Goal: Task Accomplishment & Management: Use online tool/utility

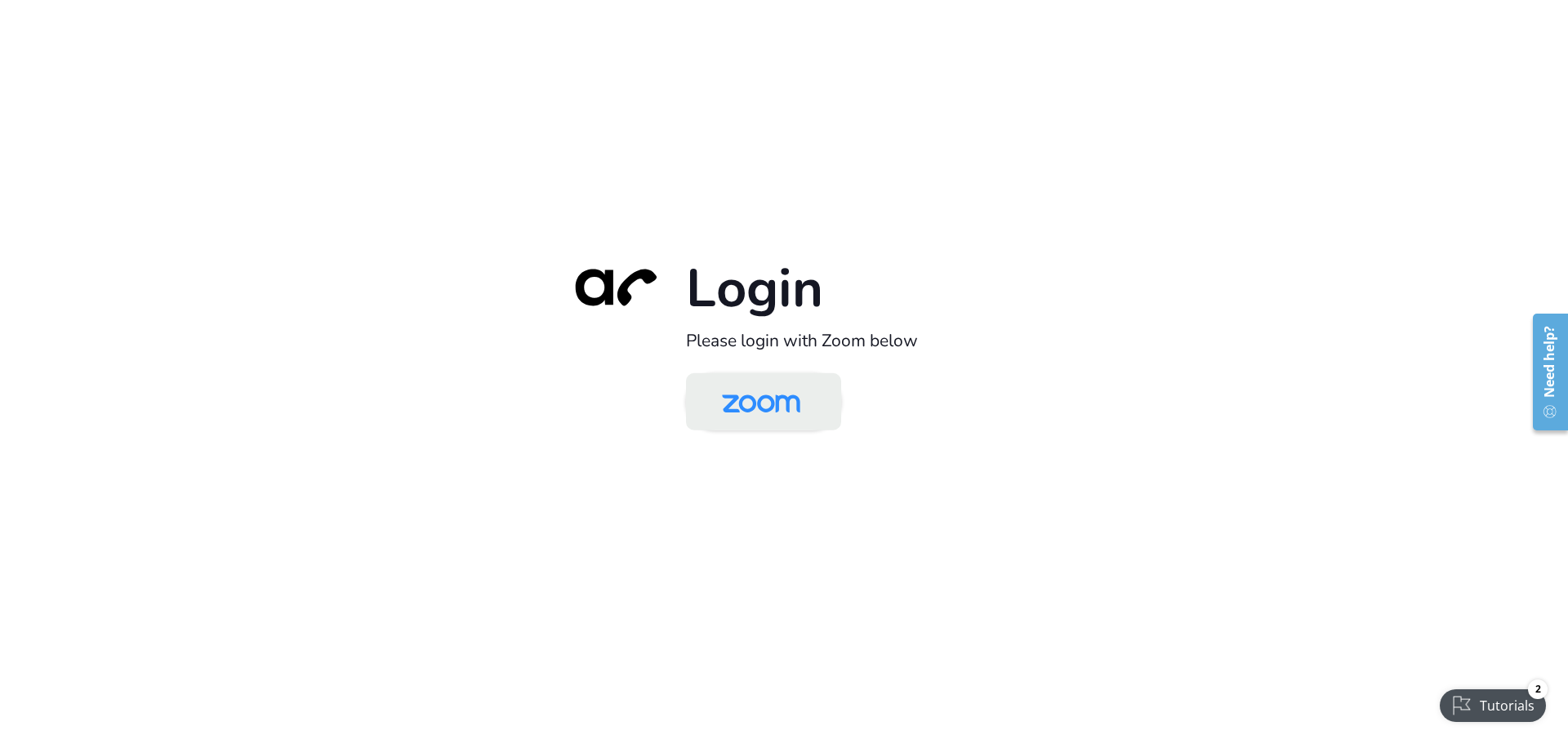
click at [781, 413] on img at bounding box center [760, 403] width 113 height 53
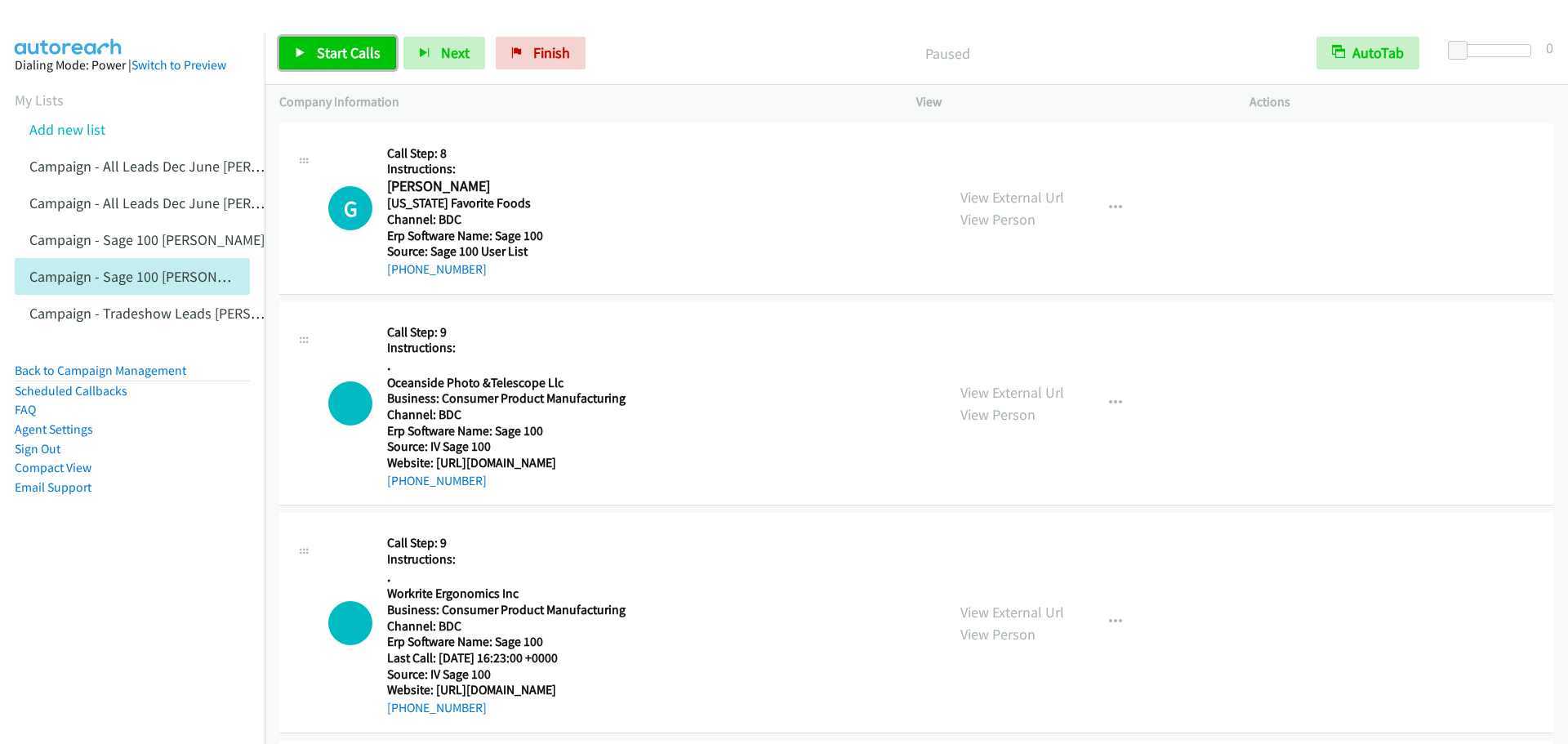
click at [309, 45] on link "Start Calls" at bounding box center [338, 52] width 117 height 33
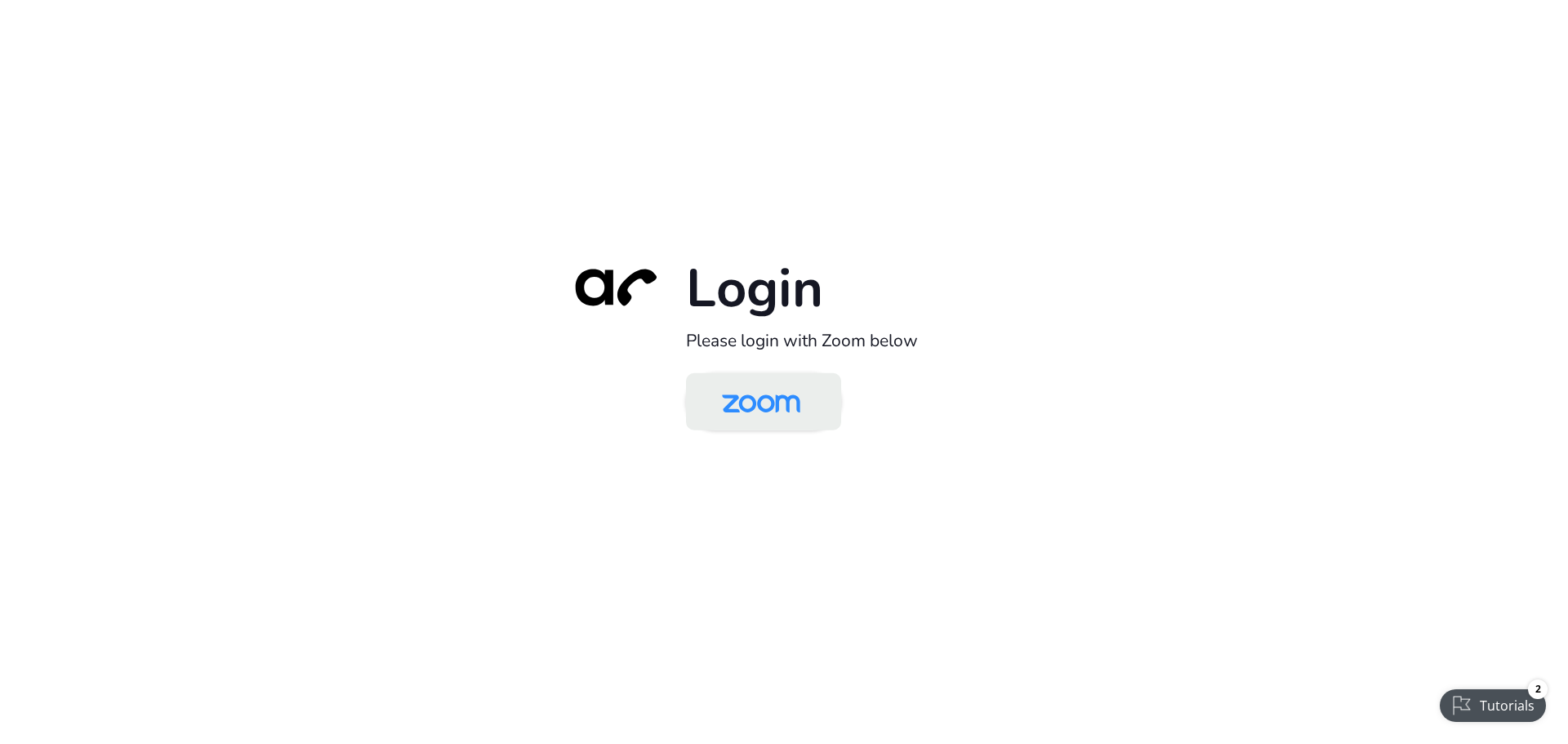
click at [740, 417] on img at bounding box center [760, 403] width 113 height 53
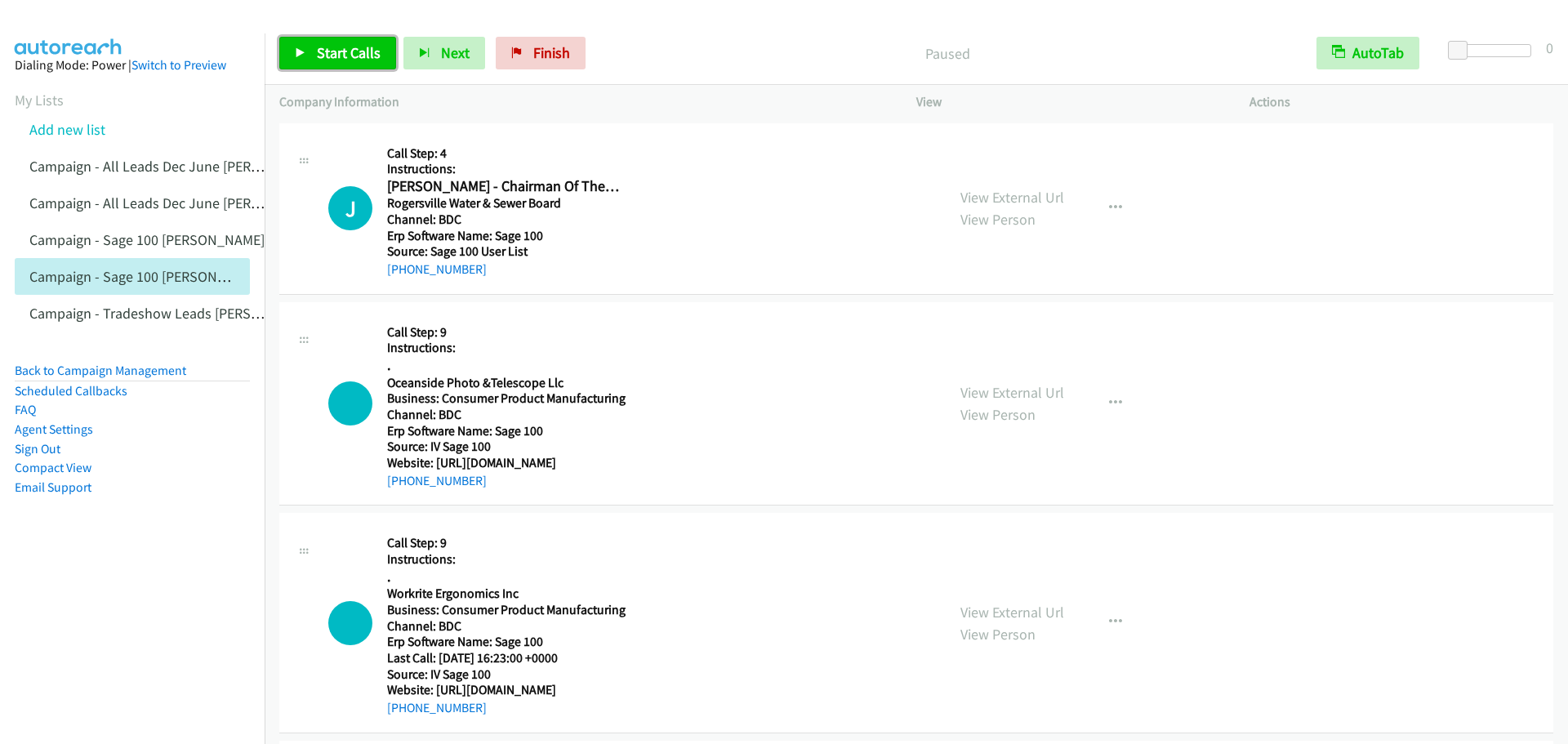
click at [325, 51] on span "Start Calls" at bounding box center [349, 52] width 64 height 19
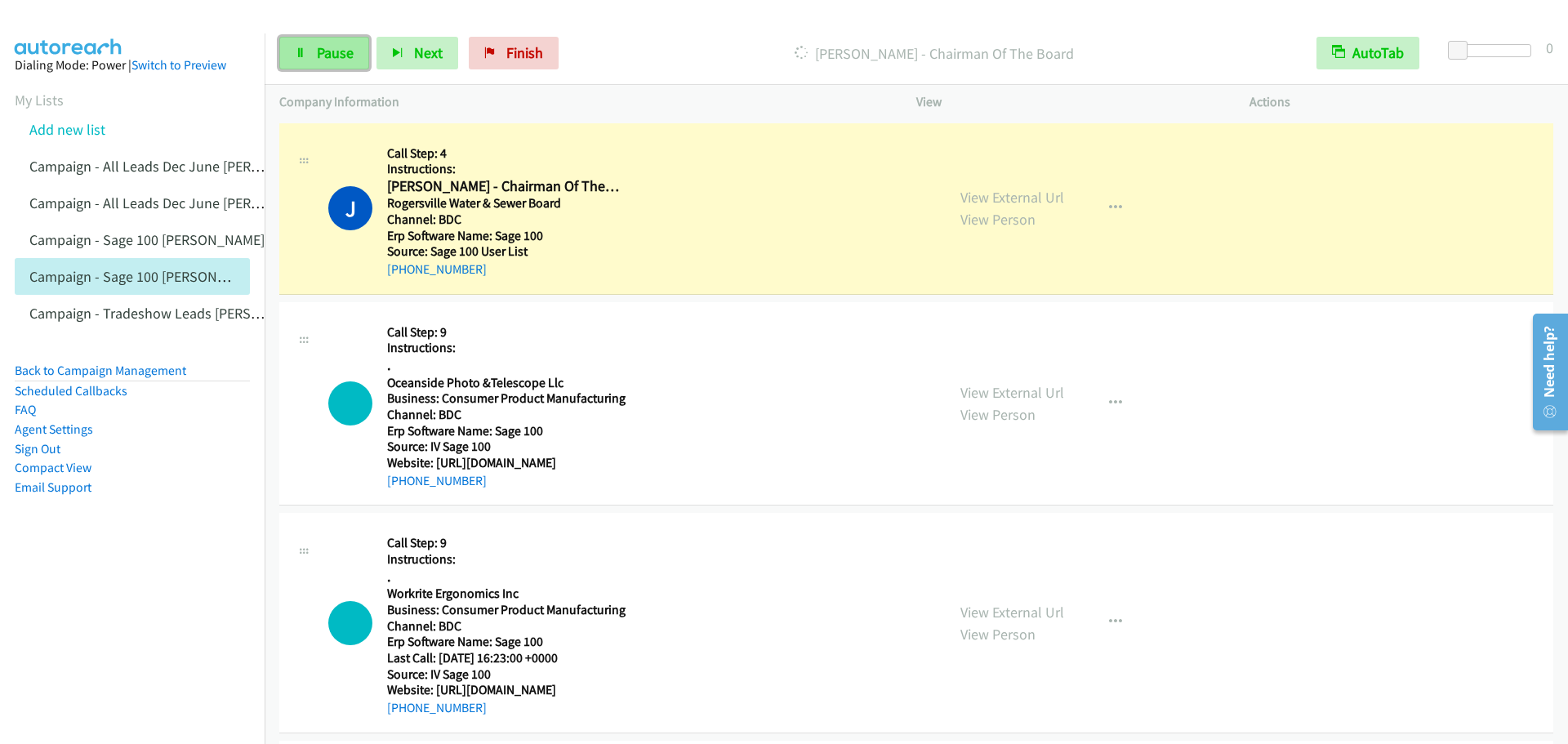
click at [306, 54] on link "Pause" at bounding box center [324, 52] width 90 height 33
click at [356, 51] on span "Start Calls" at bounding box center [349, 52] width 64 height 19
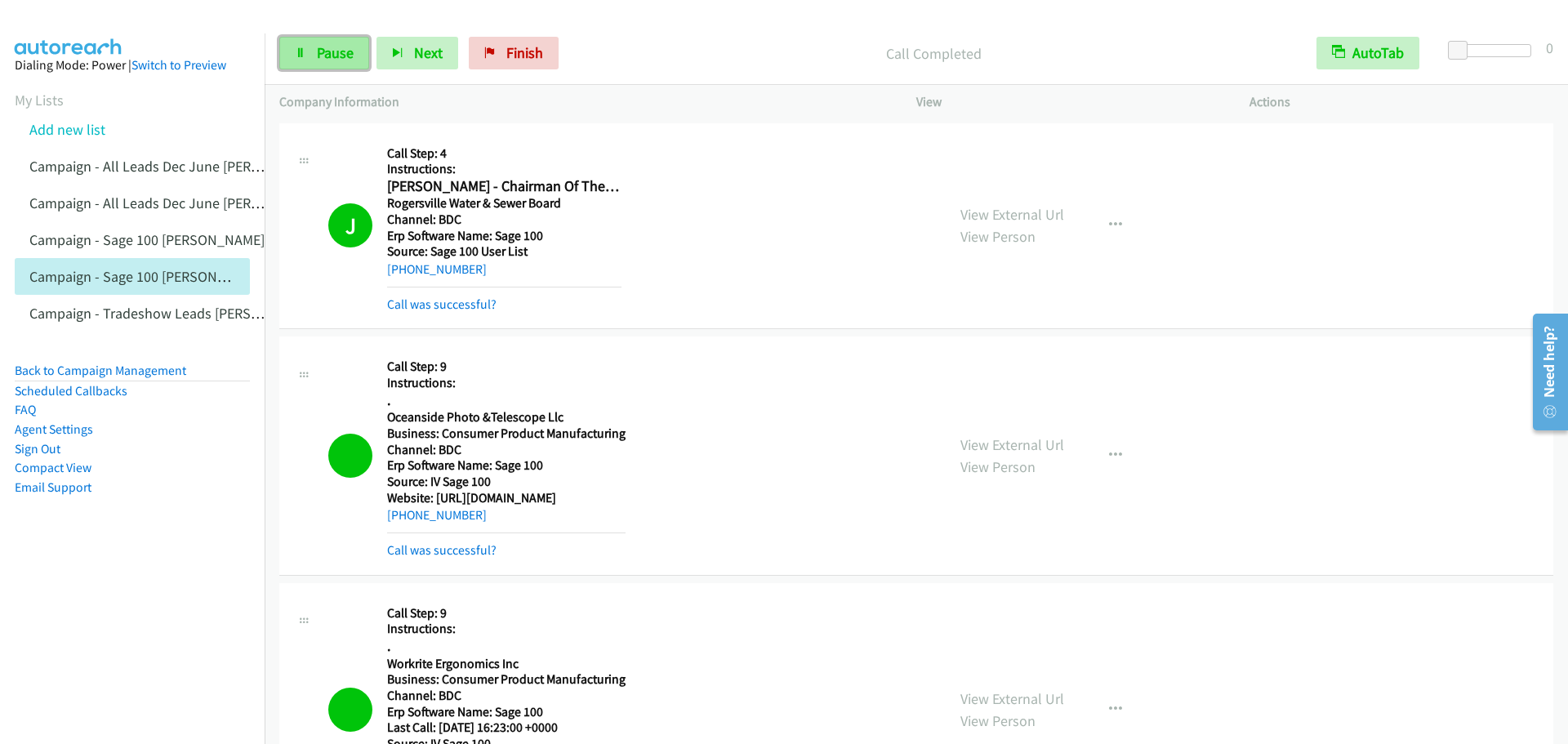
click at [340, 49] on span "Pause" at bounding box center [335, 52] width 36 height 19
click at [340, 49] on span "Start Calls" at bounding box center [349, 52] width 64 height 19
click at [323, 50] on span "Pause" at bounding box center [335, 52] width 36 height 19
click at [323, 50] on span "Start Calls" at bounding box center [349, 52] width 64 height 19
click at [280, 36] on link "Start Calls" at bounding box center [295, 44] width 32 height 17
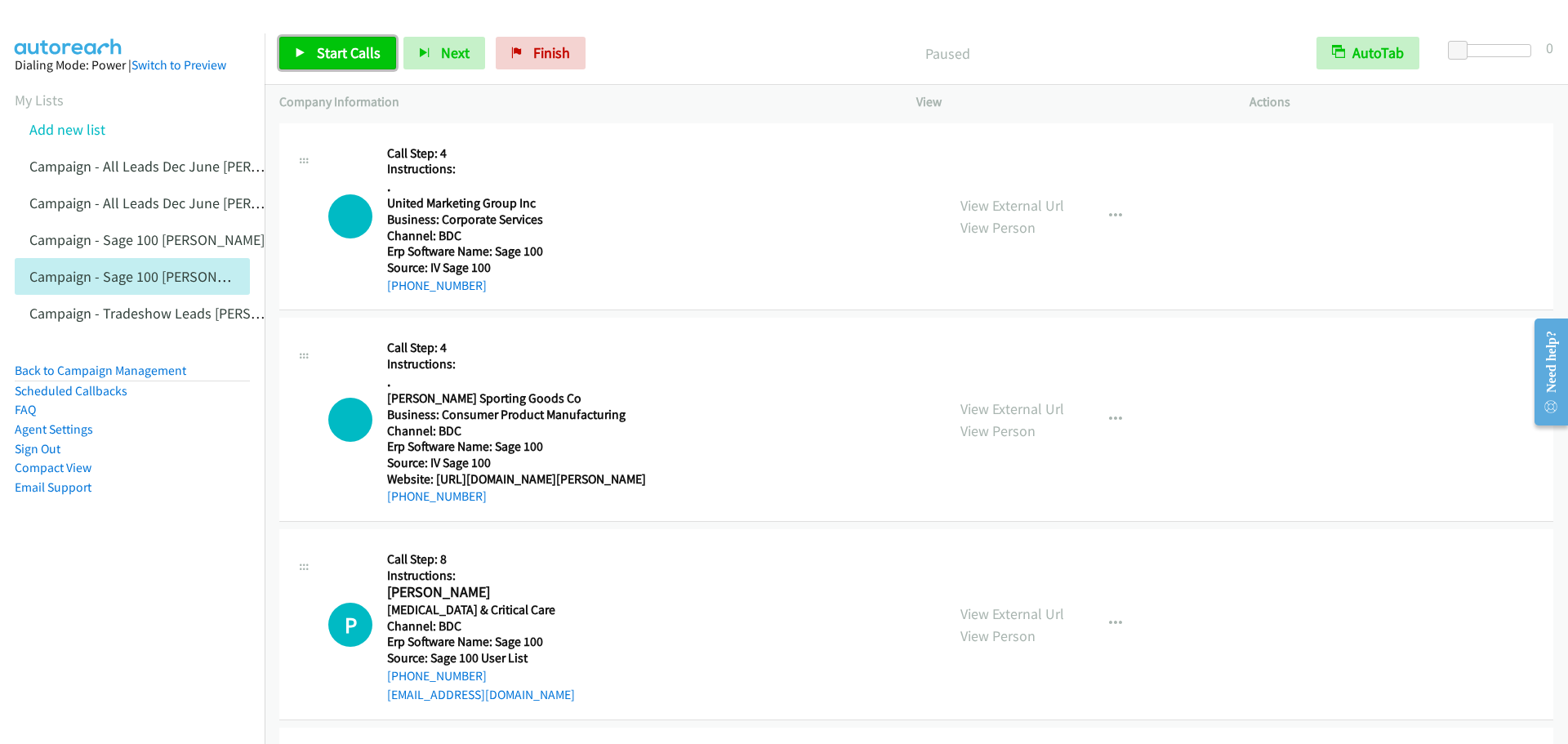
click at [319, 43] on link "Start Calls" at bounding box center [338, 52] width 117 height 33
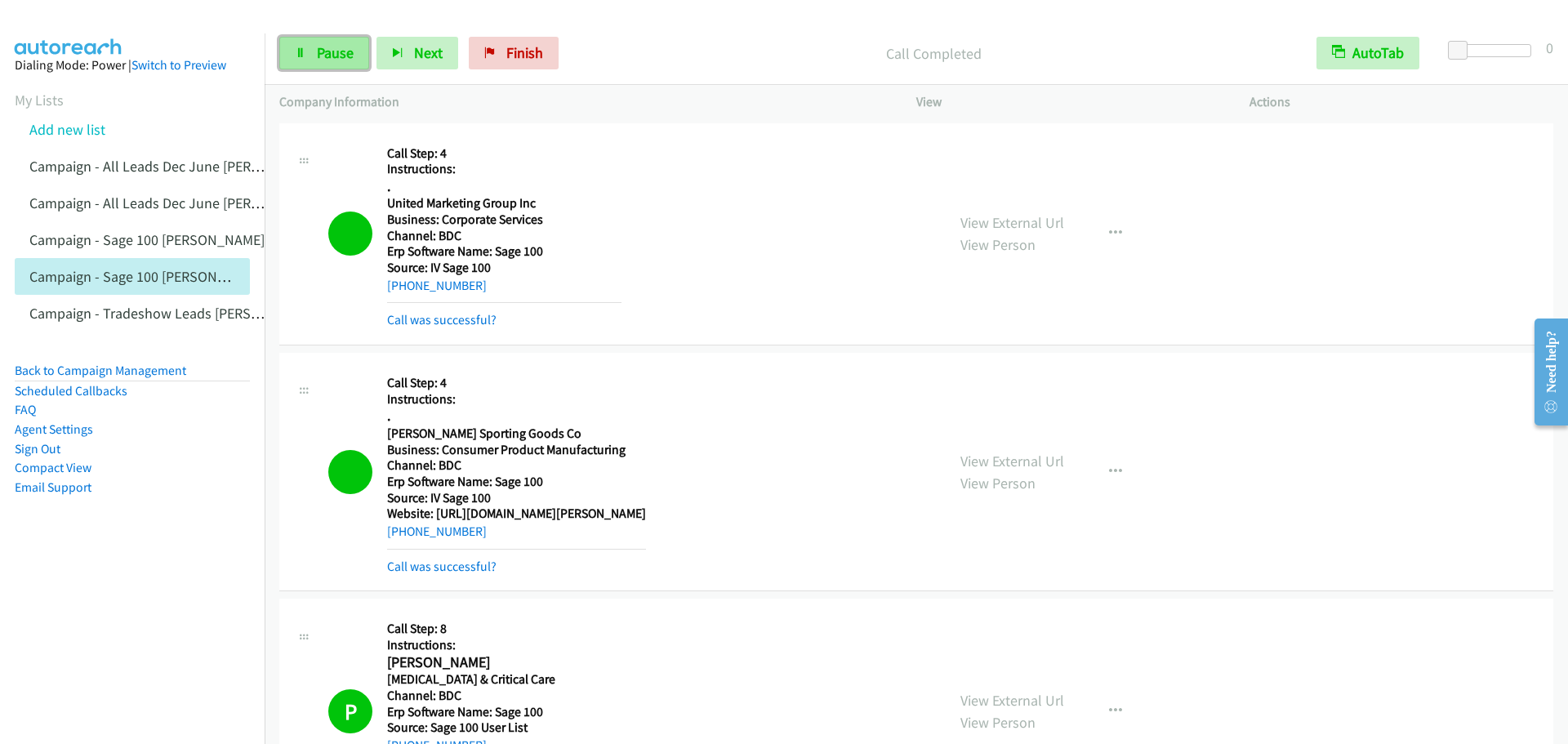
click at [323, 57] on span "Pause" at bounding box center [335, 52] width 36 height 19
click at [323, 57] on span "Start Calls" at bounding box center [349, 52] width 64 height 19
